Goal: Task Accomplishment & Management: Use online tool/utility

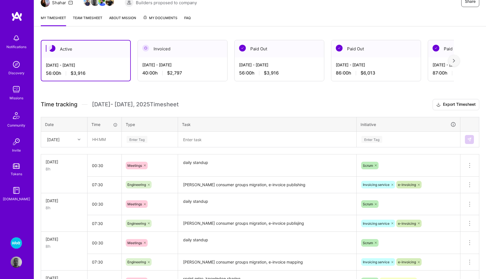
scroll to position [46, 0]
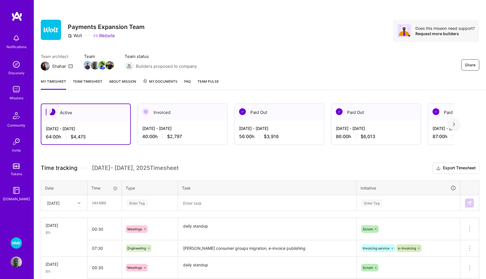
click at [16, 94] on img at bounding box center [16, 89] width 11 height 11
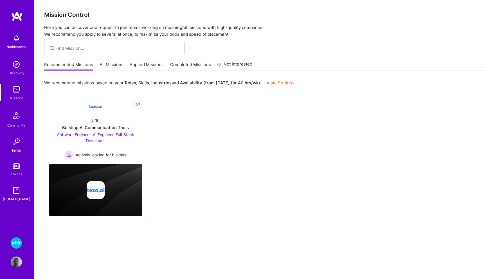
click at [138, 63] on link "Applied Missions" at bounding box center [147, 66] width 34 height 9
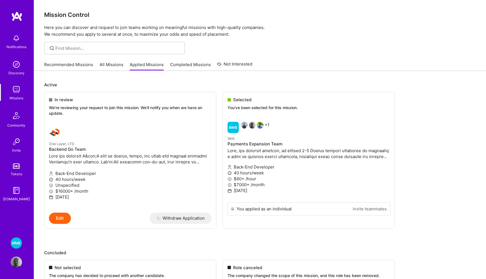
click at [115, 64] on link "All Missions" at bounding box center [112, 66] width 24 height 9
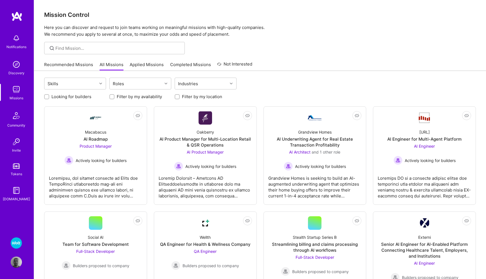
click at [176, 97] on input "Filter by my location" at bounding box center [178, 97] width 4 height 4
checkbox input "true"
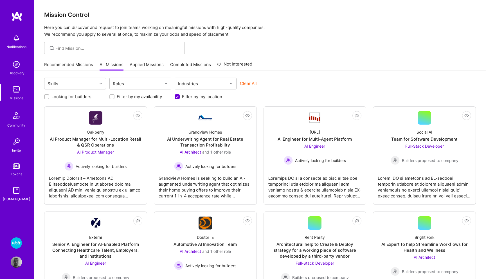
click at [46, 96] on input "Looking for builders" at bounding box center [47, 97] width 4 height 4
checkbox input "true"
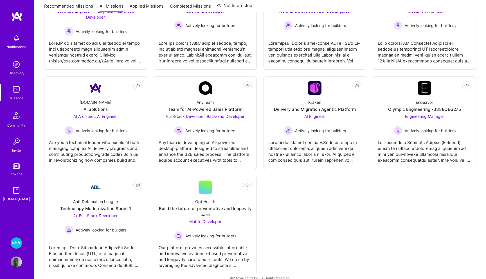
scroll to position [235, 0]
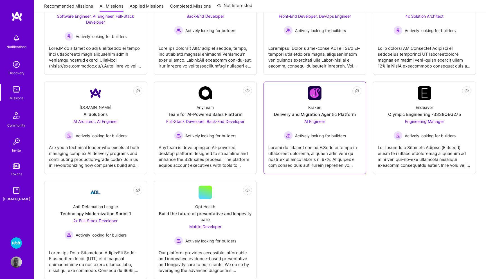
click at [319, 121] on span "AI Engineer" at bounding box center [314, 121] width 21 height 5
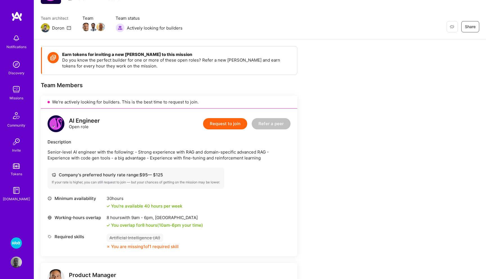
scroll to position [51, 0]
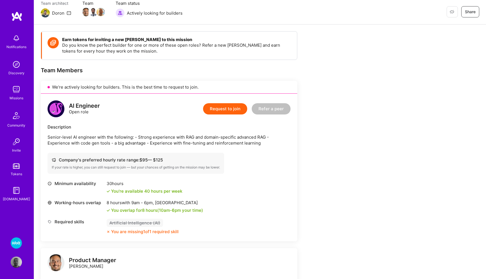
click at [18, 242] on img at bounding box center [16, 242] width 11 height 11
